Goal: Check status: Check status

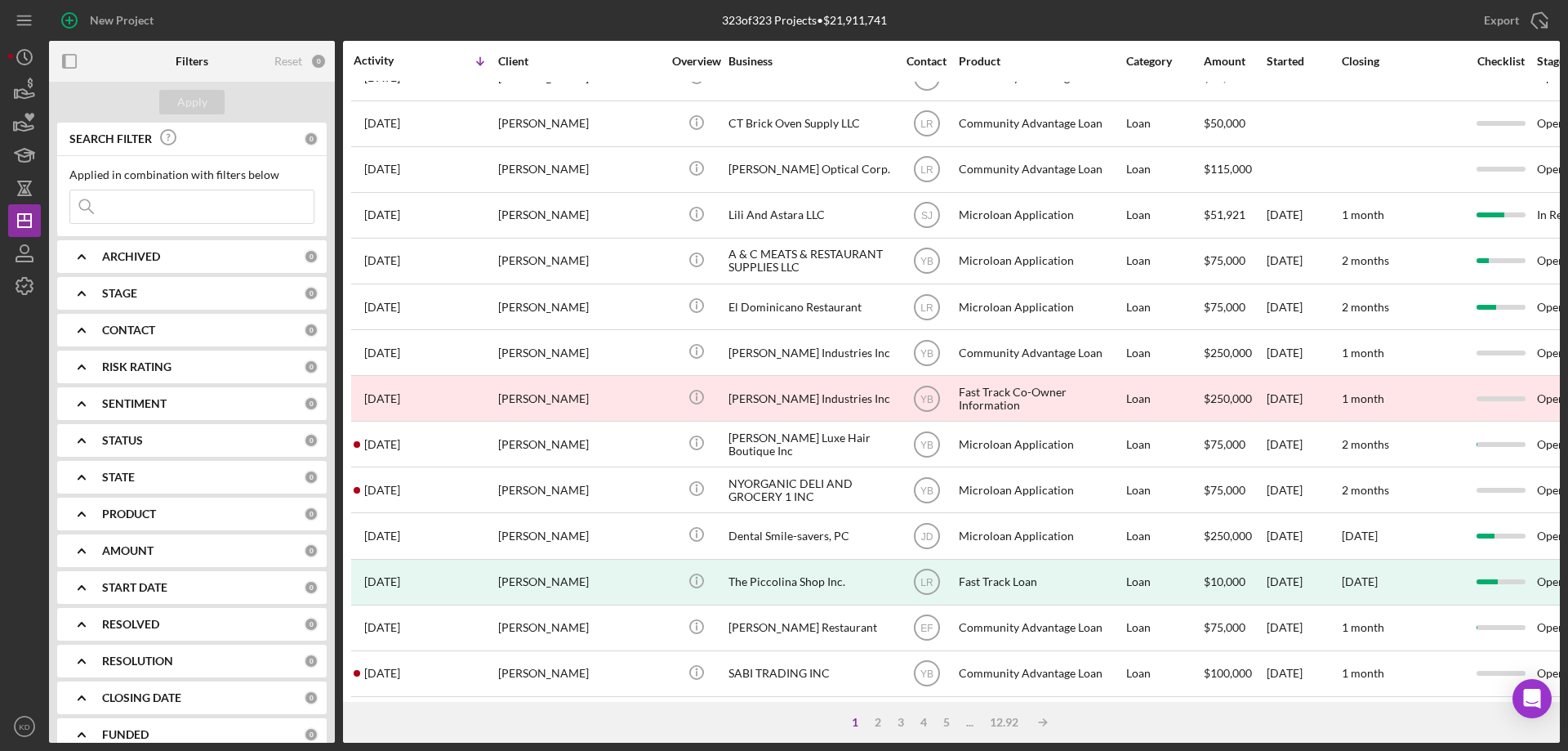
scroll to position [546, 0]
click at [876, 722] on div "2" at bounding box center [877, 722] width 23 height 13
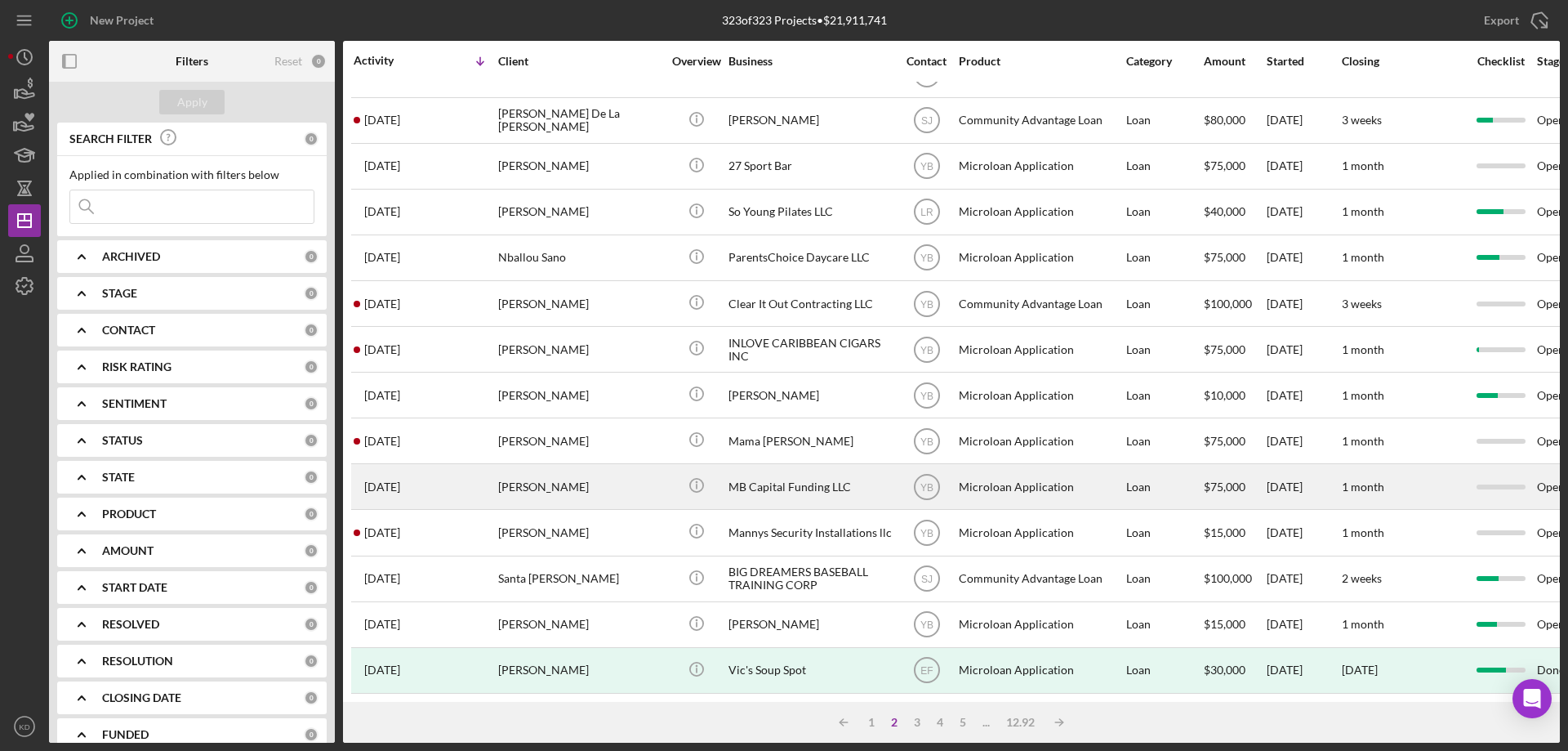
click at [559, 470] on div "[PERSON_NAME]" at bounding box center [579, 487] width 163 height 43
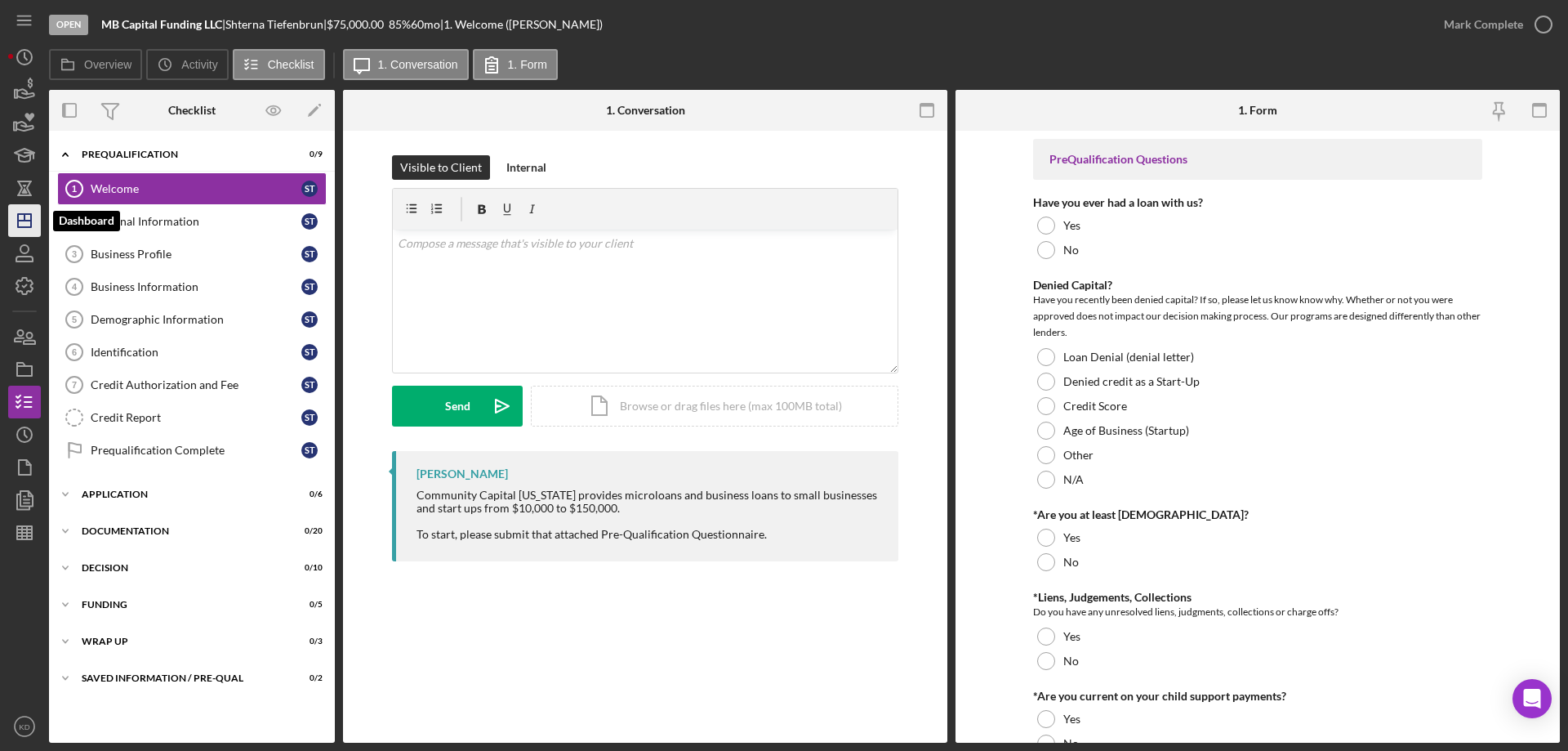
click at [23, 216] on icon "Icon/Dashboard" at bounding box center [24, 220] width 41 height 41
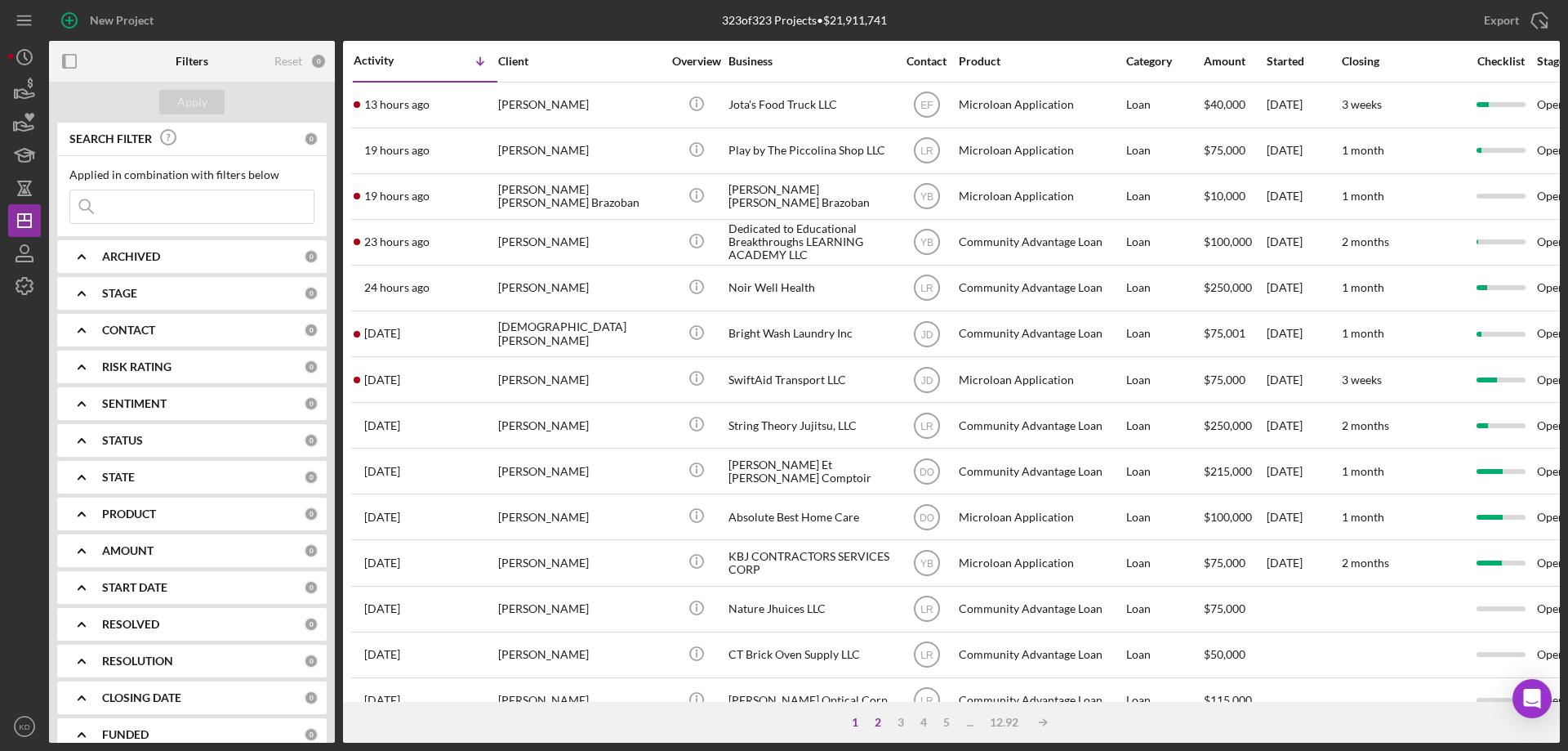
click at [880, 721] on div "2" at bounding box center [877, 722] width 23 height 13
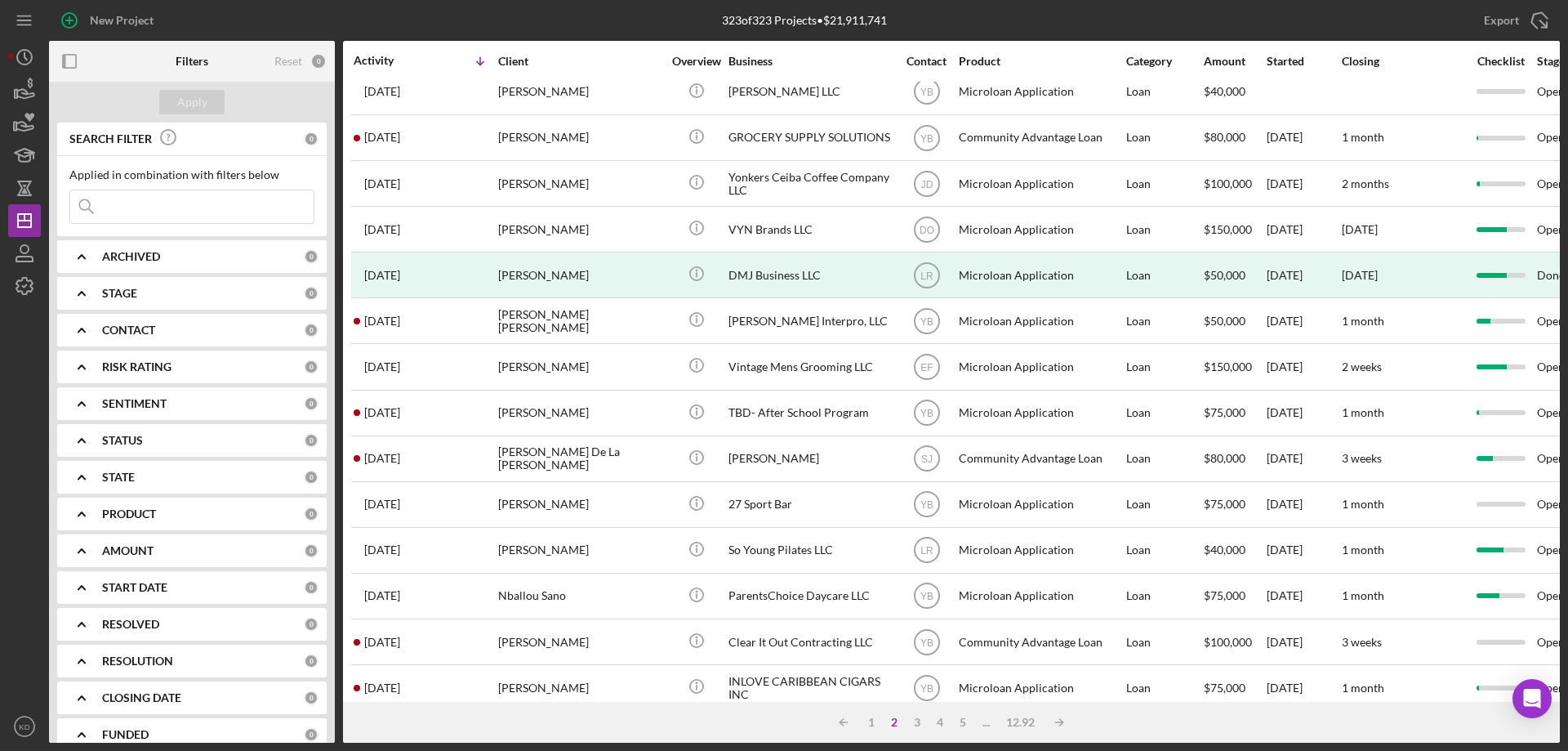
scroll to position [229, 0]
